Goal: Use online tool/utility: Utilize a website feature to perform a specific function

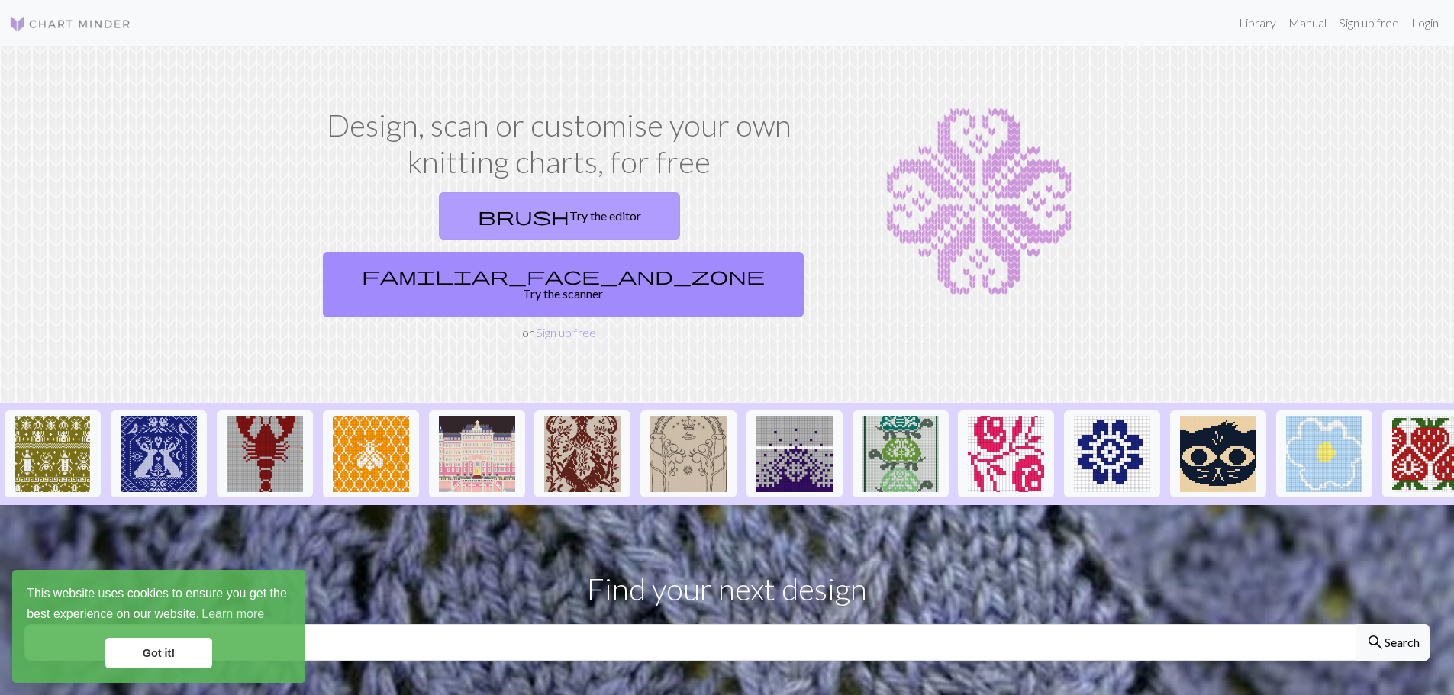
click at [498, 217] on link "brush Try the editor" at bounding box center [559, 215] width 241 height 47
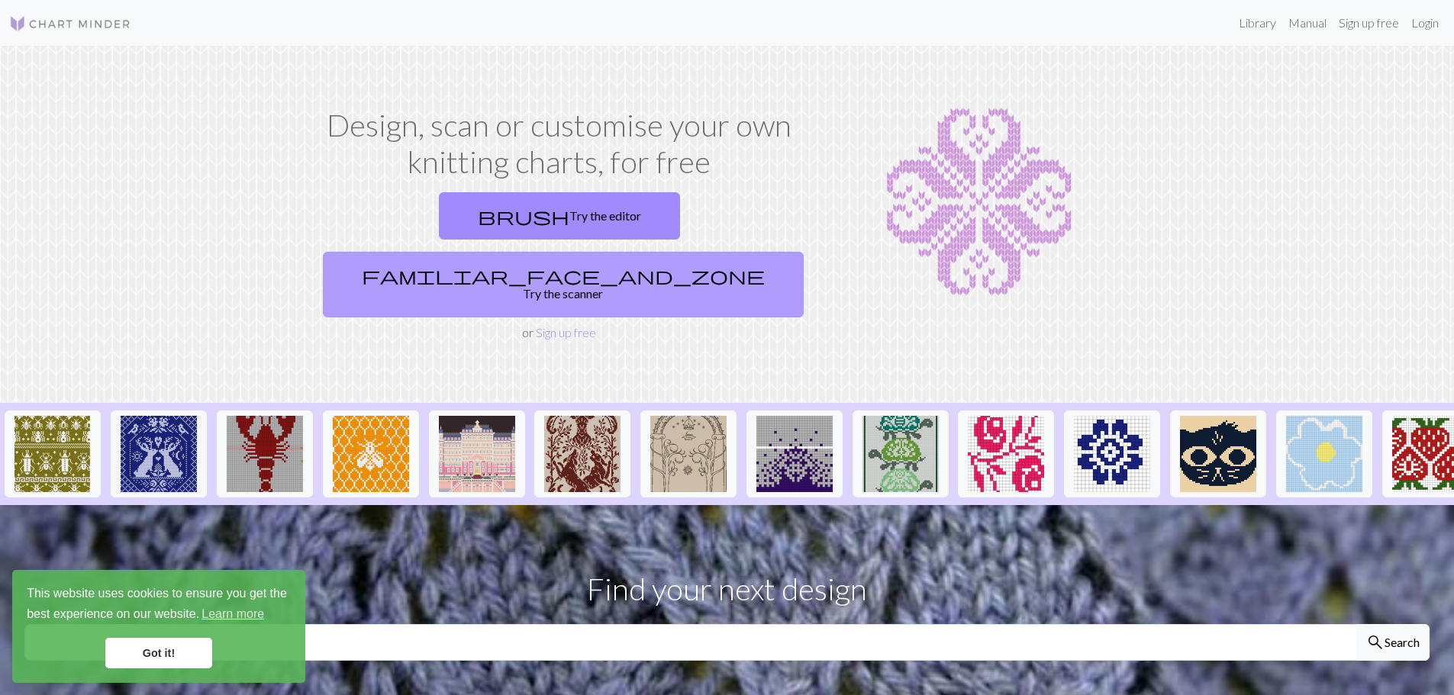
click at [640, 252] on link "familiar_face_and_zone Try the scanner" at bounding box center [563, 285] width 481 height 66
